Goal: Information Seeking & Learning: Learn about a topic

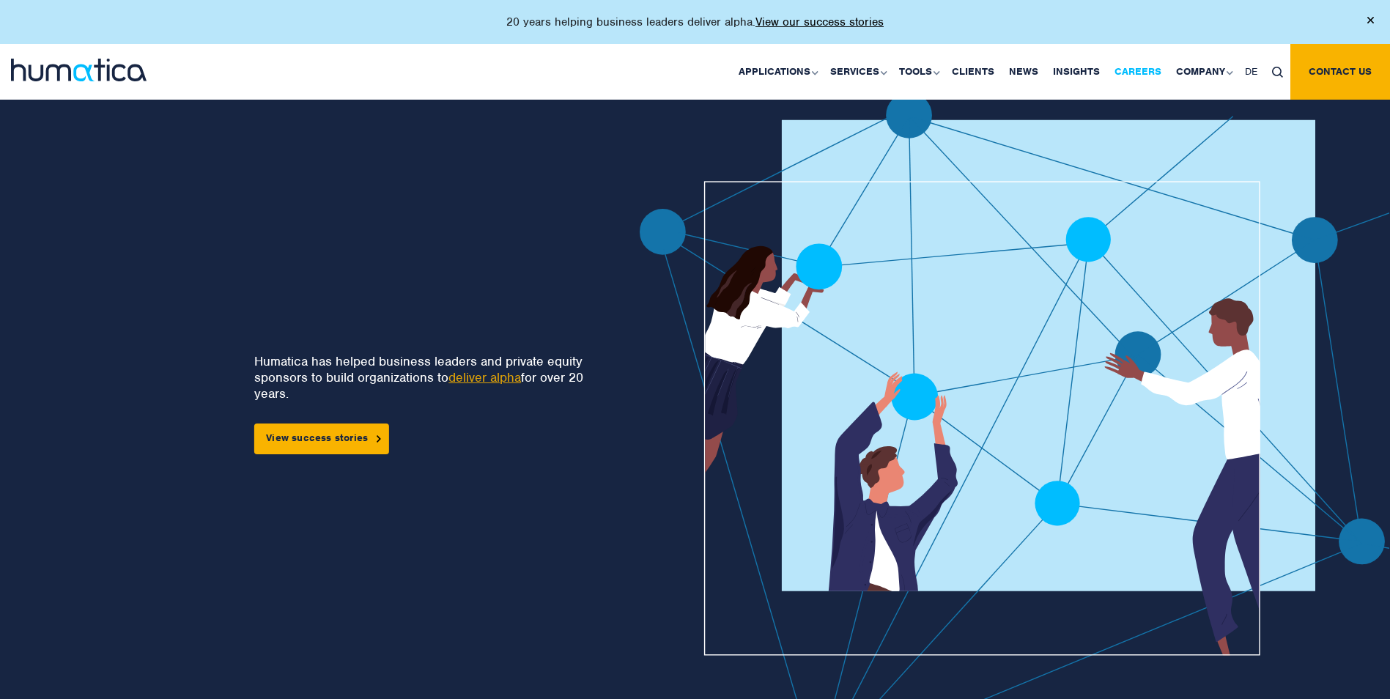
click at [1129, 72] on link "Careers" at bounding box center [1138, 72] width 62 height 56
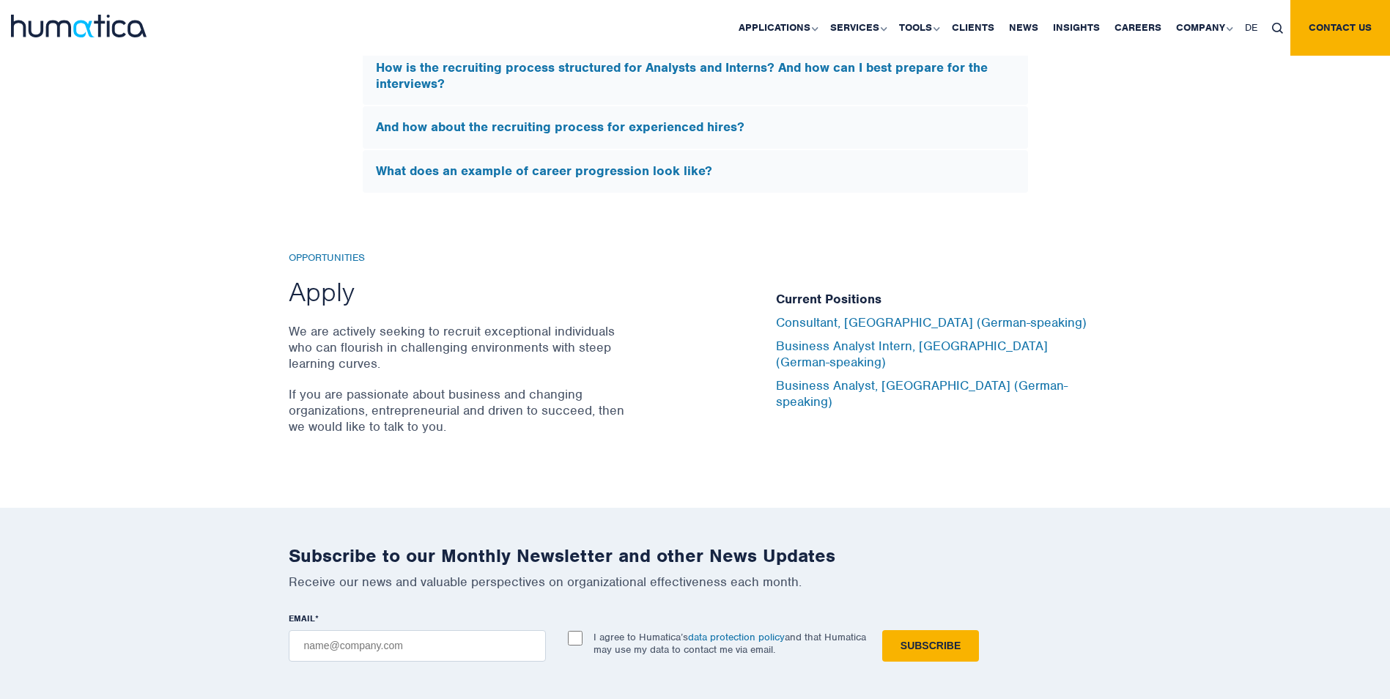
scroll to position [4641, 0]
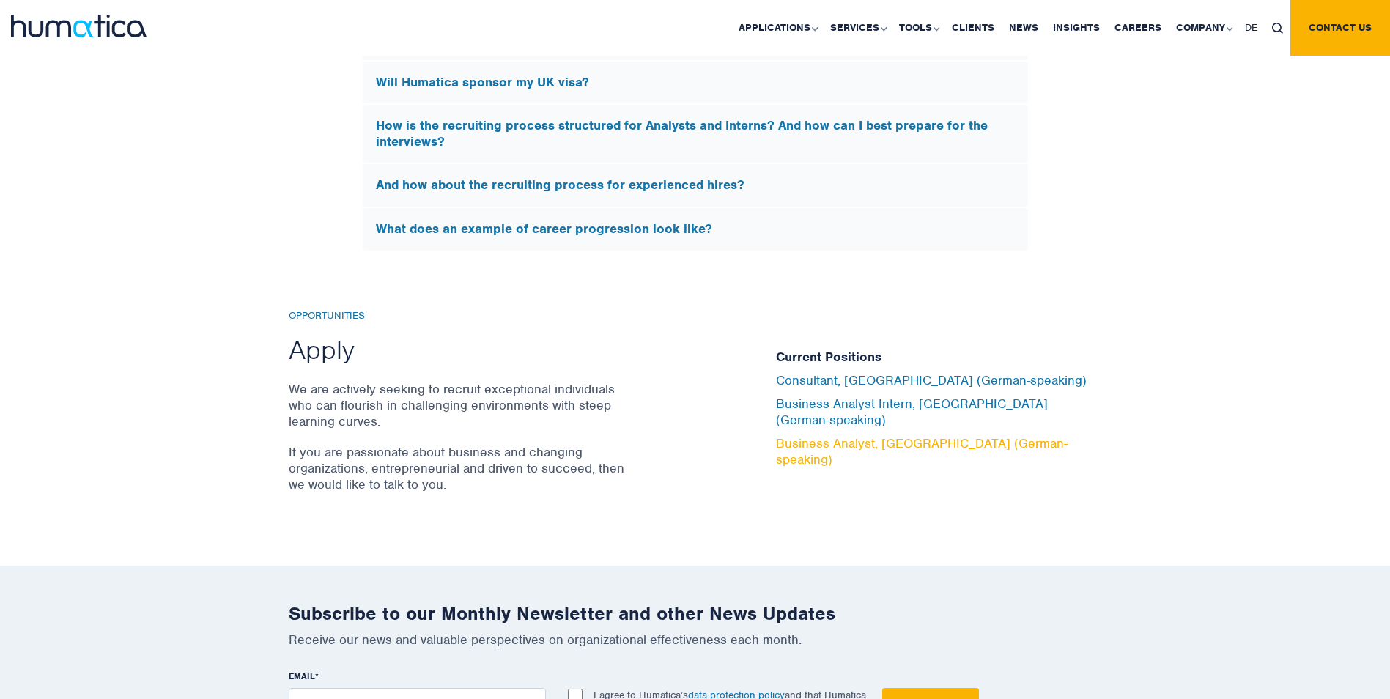
click at [831, 438] on link "Business Analyst, [GEOGRAPHIC_DATA] (German-speaking)" at bounding box center [922, 451] width 292 height 32
